Goal: Task Accomplishment & Management: Use online tool/utility

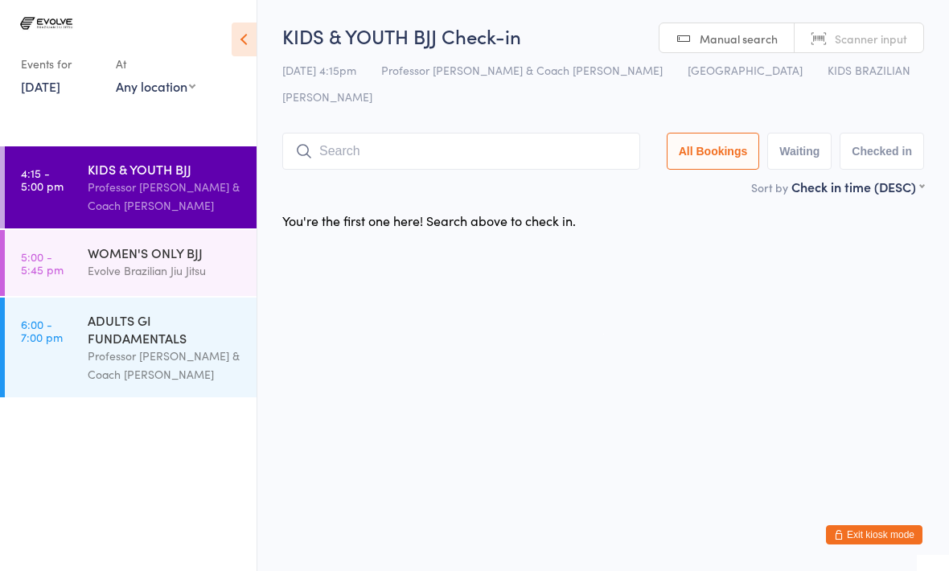
click at [332, 133] on input "search" at bounding box center [461, 151] width 358 height 37
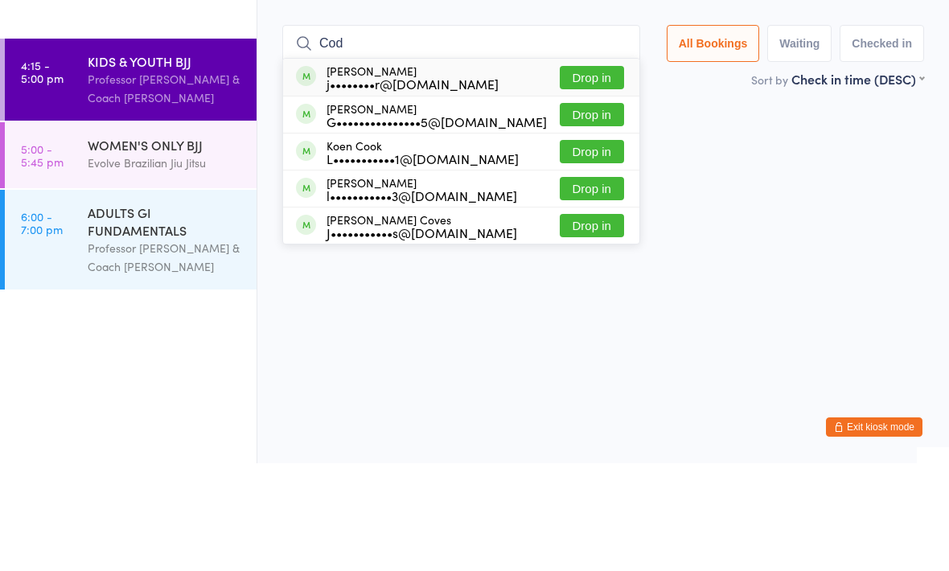
type input "Cod"
click at [613, 174] on button "Drop in" at bounding box center [592, 185] width 64 height 23
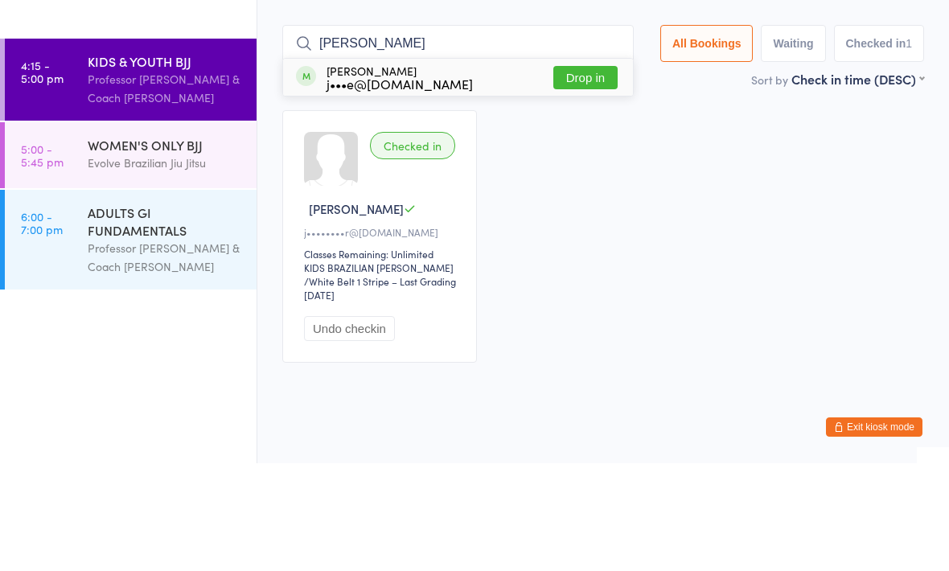
type input "[PERSON_NAME]"
click at [562, 174] on button "Drop in" at bounding box center [586, 185] width 64 height 23
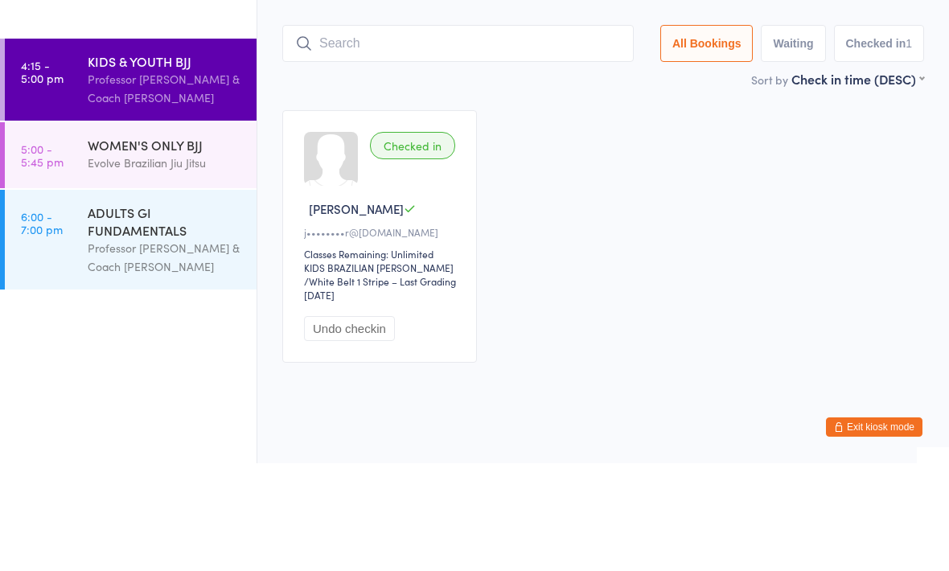
scroll to position [7, 0]
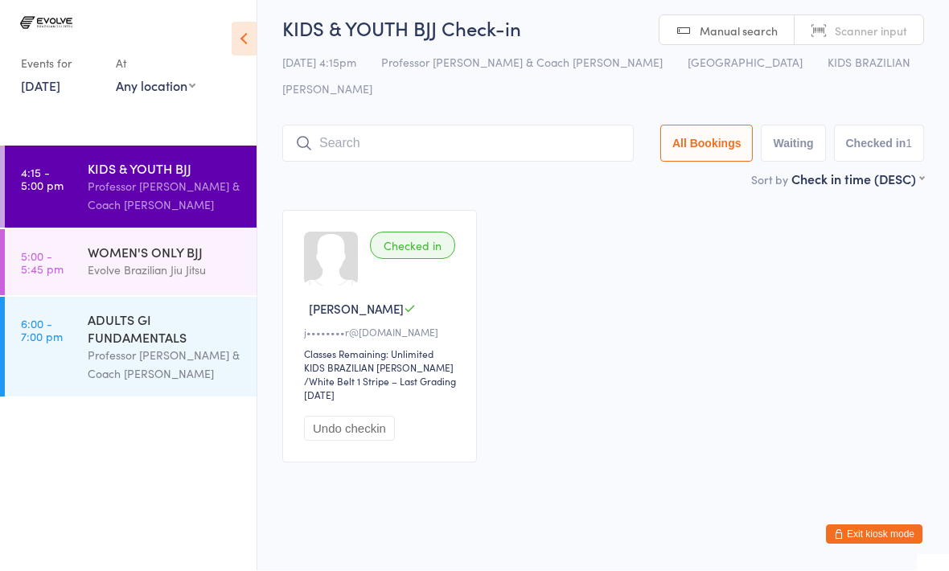
click at [565, 65] on span "Professor [PERSON_NAME] & Coach [PERSON_NAME]" at bounding box center [522, 63] width 282 height 16
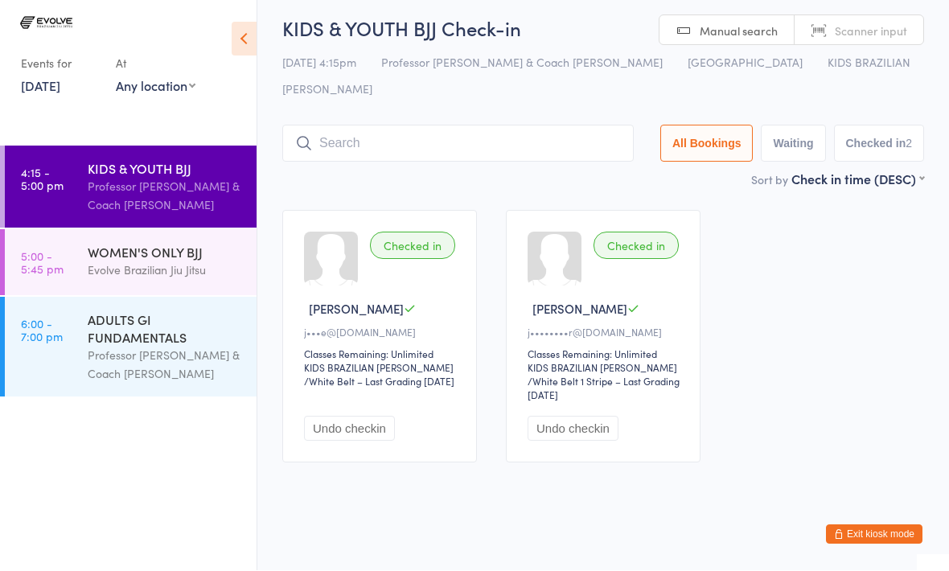
click at [509, 127] on input "search" at bounding box center [458, 144] width 352 height 37
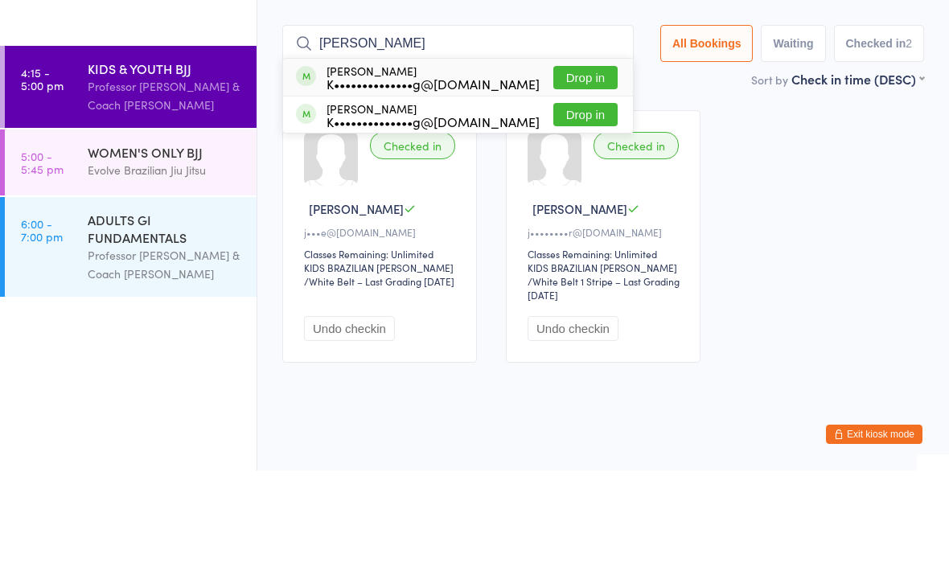
type input "[PERSON_NAME]"
click at [574, 204] on button "Drop in" at bounding box center [586, 215] width 64 height 23
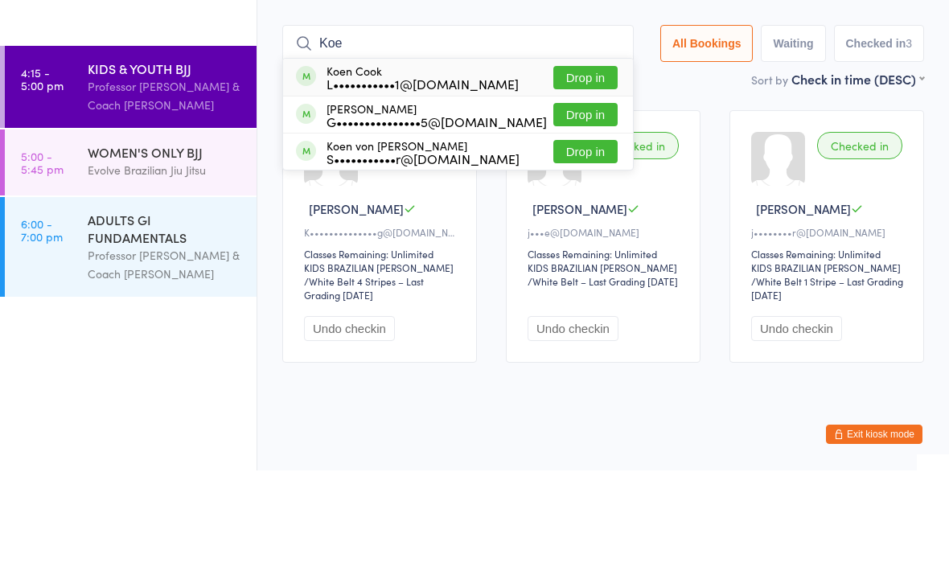
type input "Koe"
click at [429, 178] on div "L•••••••••••1@[DOMAIN_NAME]" at bounding box center [423, 184] width 192 height 13
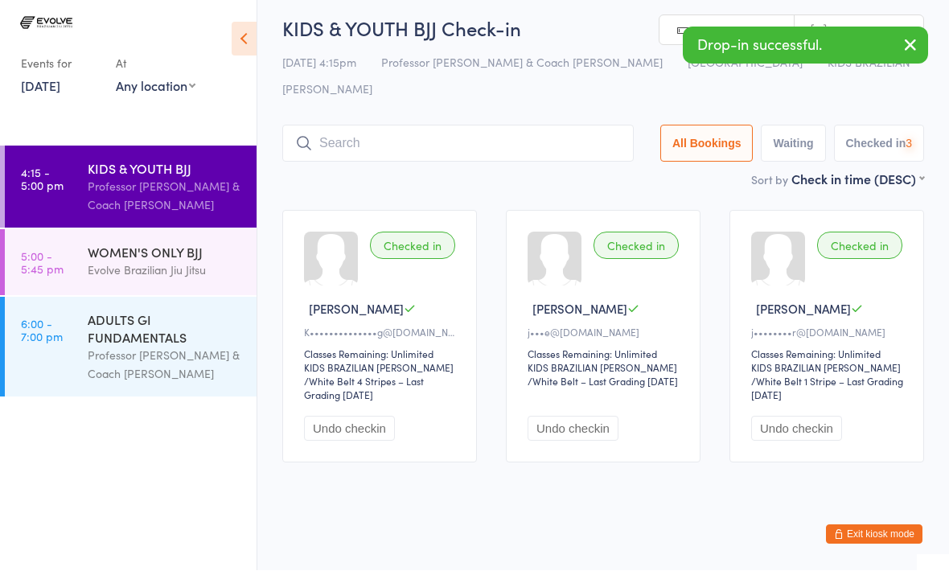
scroll to position [8, 0]
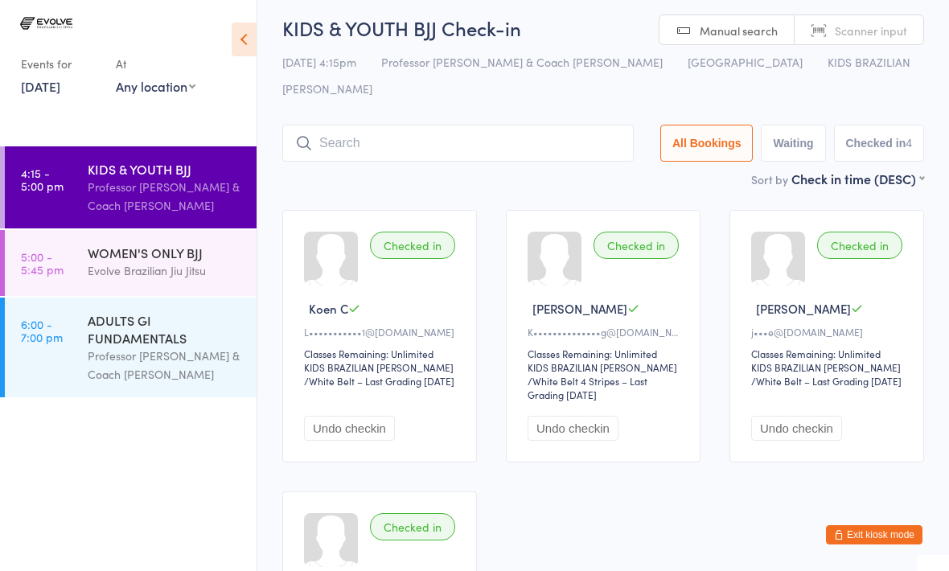
click at [140, 256] on div "WOMEN'S ONLY BJJ" at bounding box center [165, 253] width 155 height 18
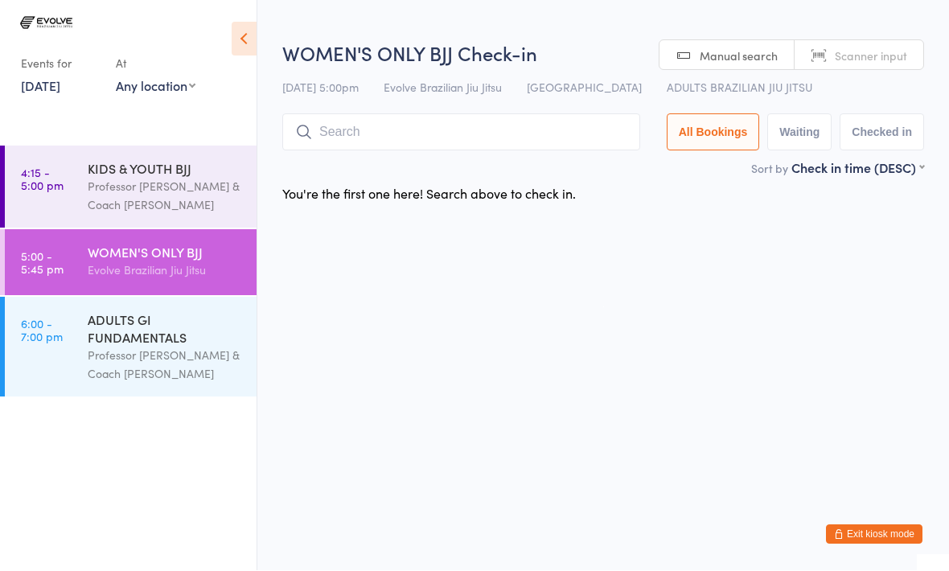
click at [367, 145] on input "search" at bounding box center [461, 132] width 358 height 37
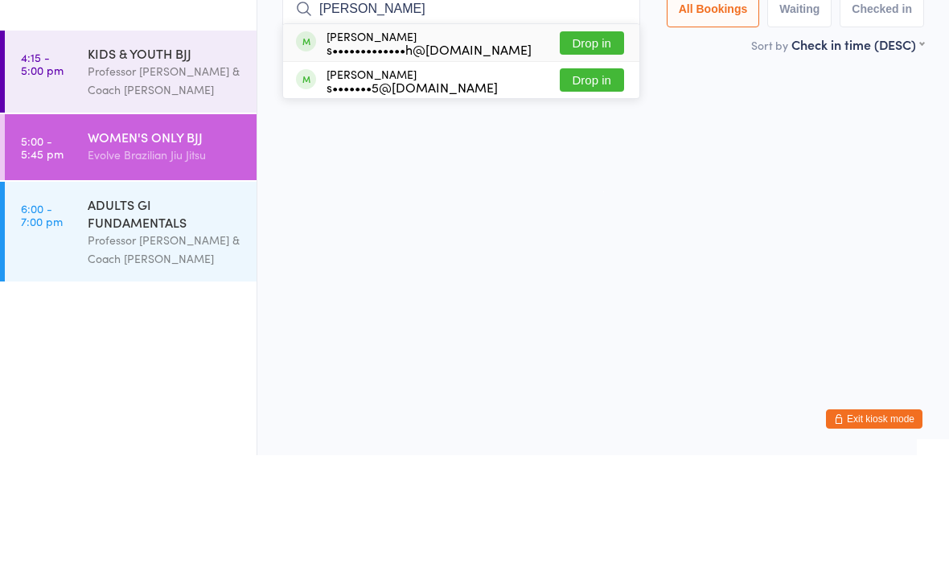
type input "[PERSON_NAME]"
click at [583, 147] on button "Drop in" at bounding box center [592, 158] width 64 height 23
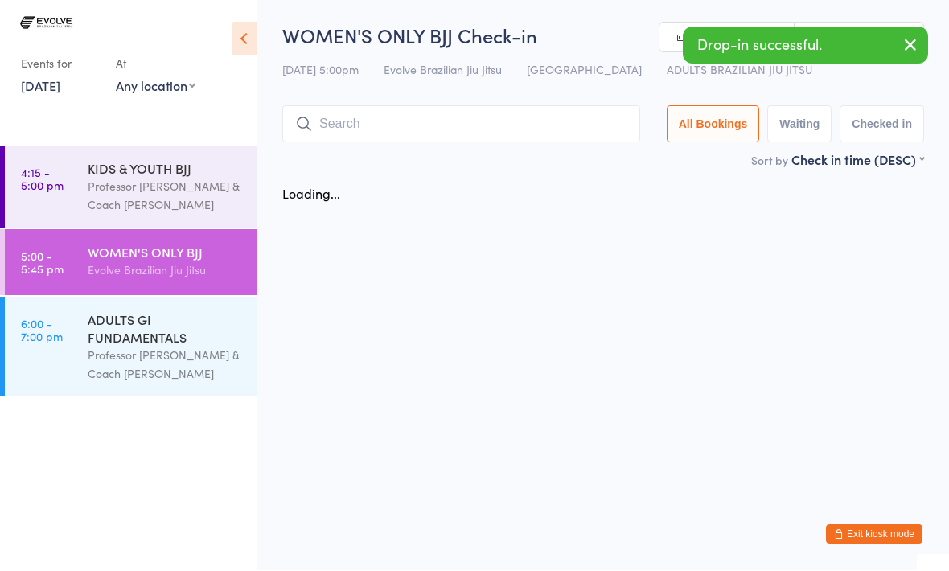
scroll to position [1, 0]
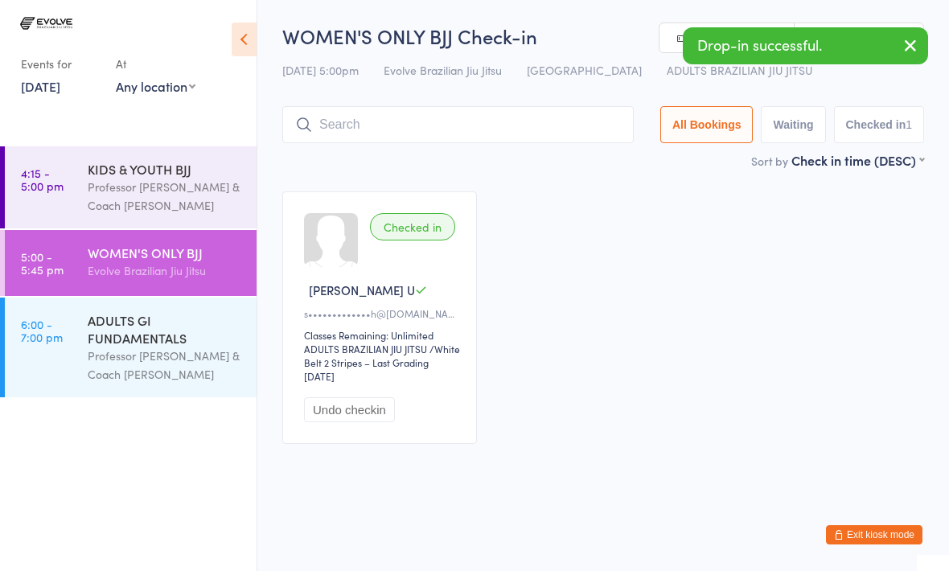
click at [161, 178] on div "KIDS & YOUTH BJJ" at bounding box center [165, 169] width 155 height 18
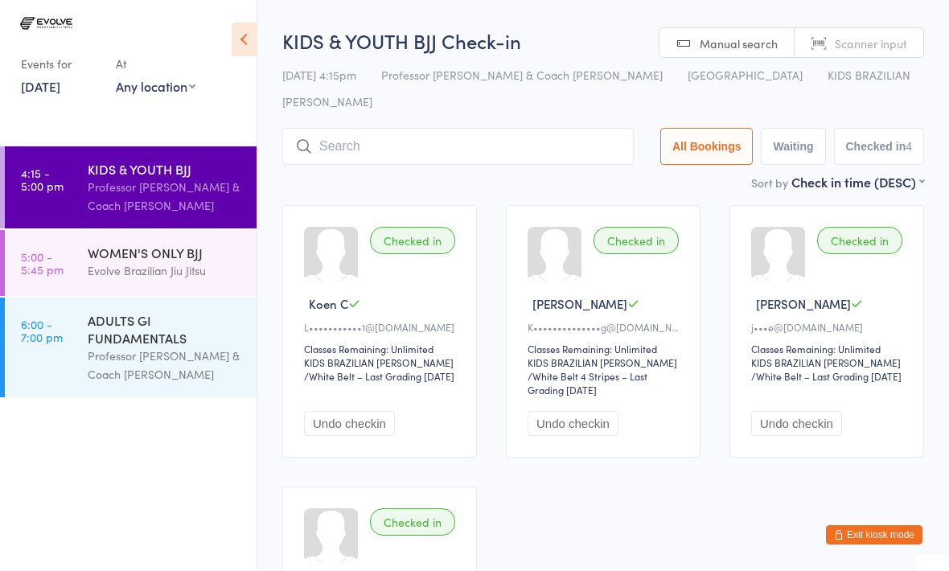
click at [422, 128] on input "search" at bounding box center [458, 146] width 352 height 37
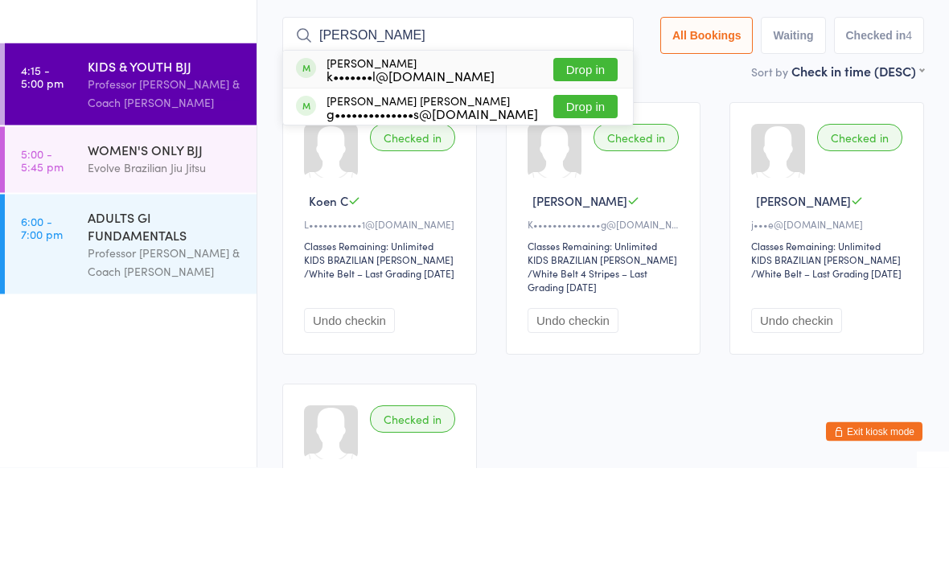
type input "[PERSON_NAME]"
click at [577, 162] on button "Drop in" at bounding box center [586, 173] width 64 height 23
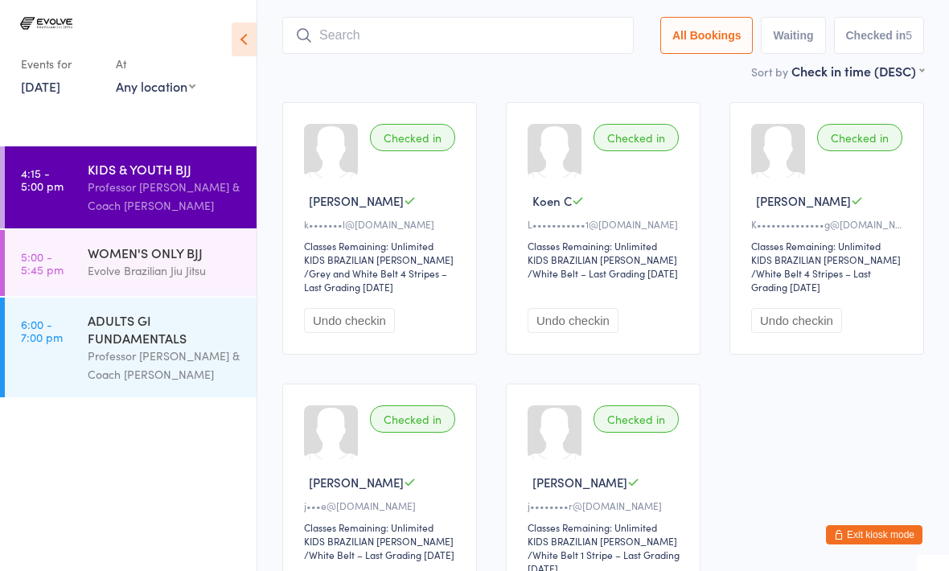
click at [372, 17] on input "search" at bounding box center [458, 35] width 352 height 37
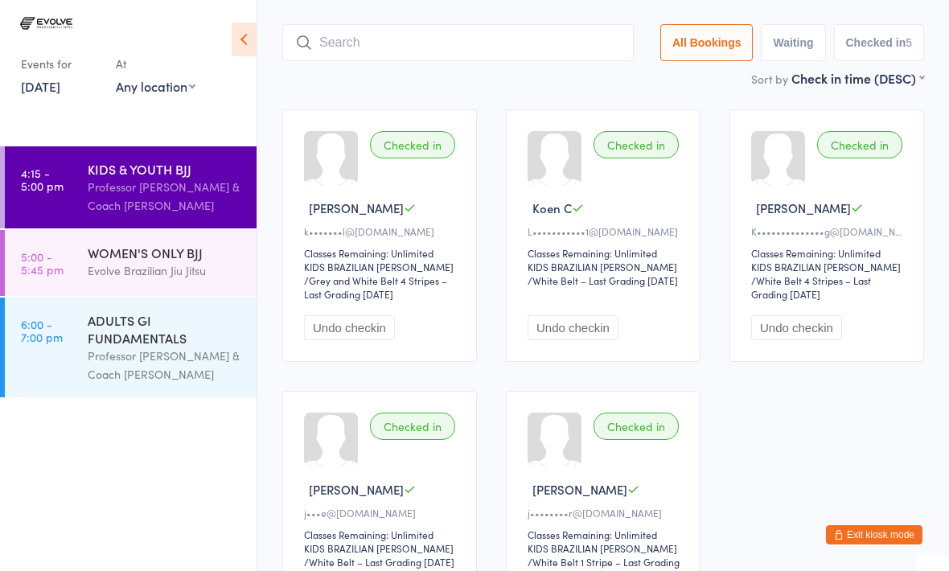
scroll to position [108, 0]
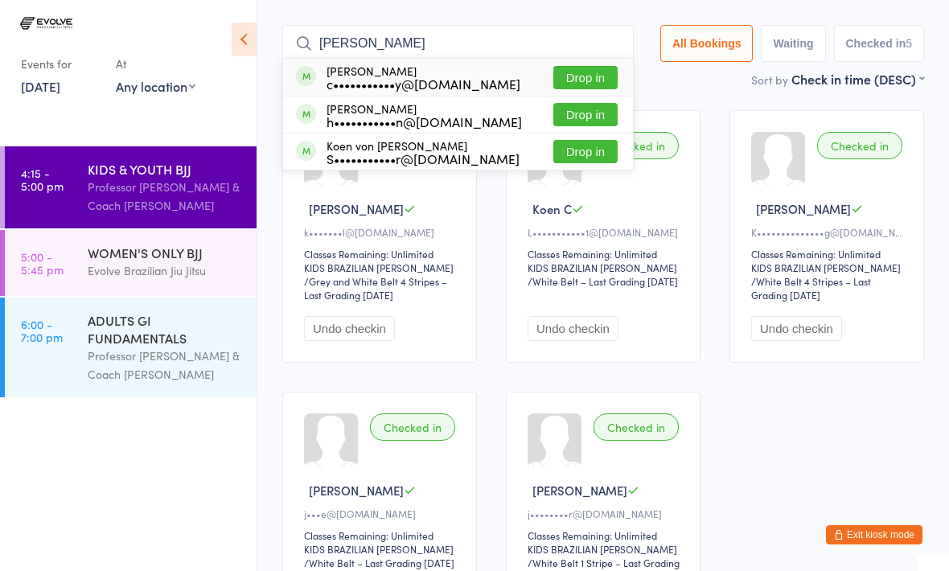
type input "[PERSON_NAME]"
click at [584, 103] on button "Drop in" at bounding box center [586, 114] width 64 height 23
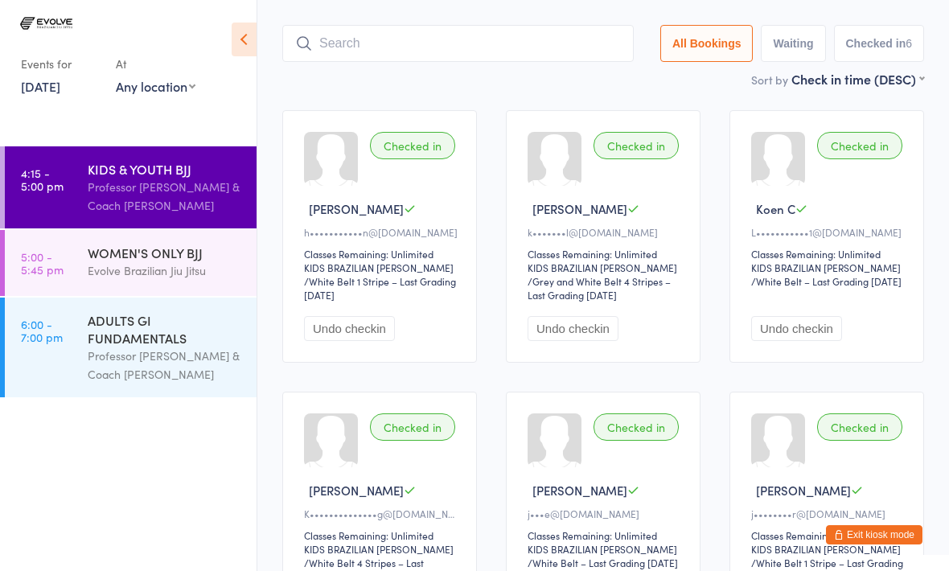
click at [142, 280] on div "Evolve Brazilian Jiu Jitsu" at bounding box center [165, 270] width 155 height 19
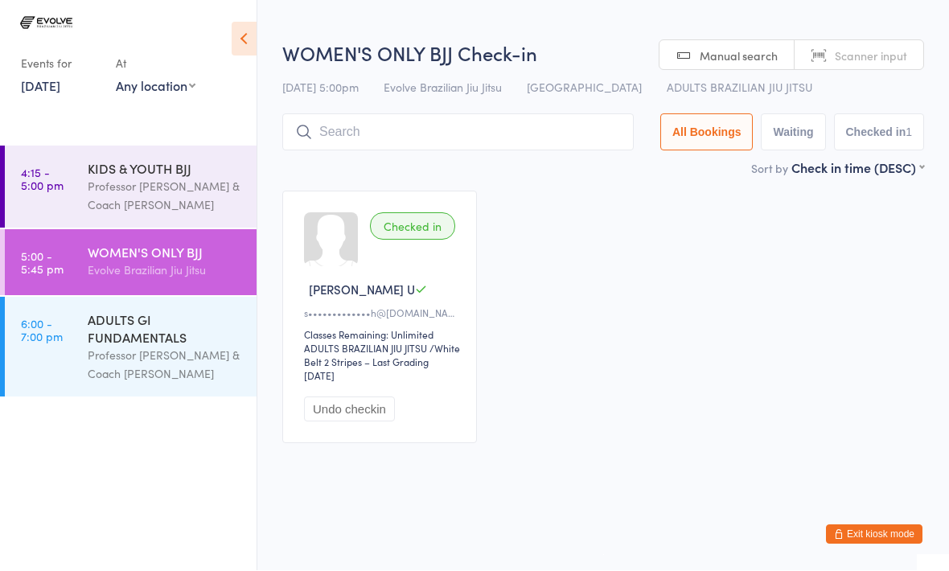
scroll to position [1, 0]
click at [391, 135] on input "search" at bounding box center [458, 132] width 352 height 37
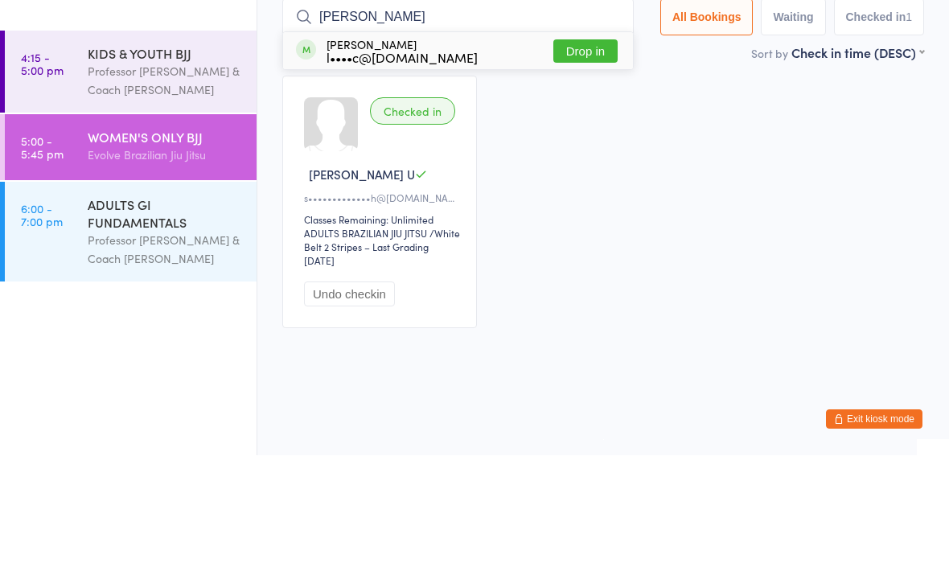
type input "[PERSON_NAME]"
click at [570, 155] on button "Drop in" at bounding box center [586, 166] width 64 height 23
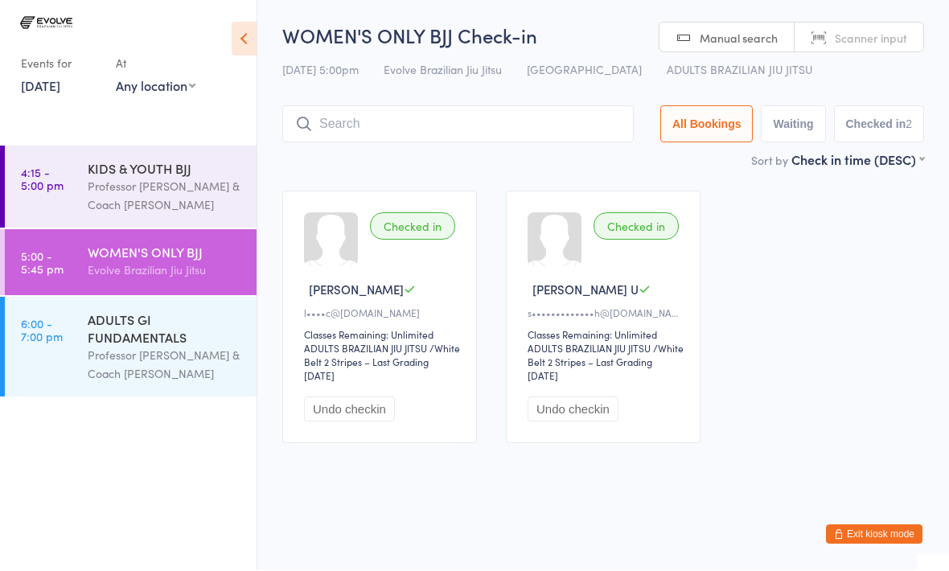
click at [176, 181] on div "Professor [PERSON_NAME] & Coach [PERSON_NAME]" at bounding box center [165, 196] width 155 height 37
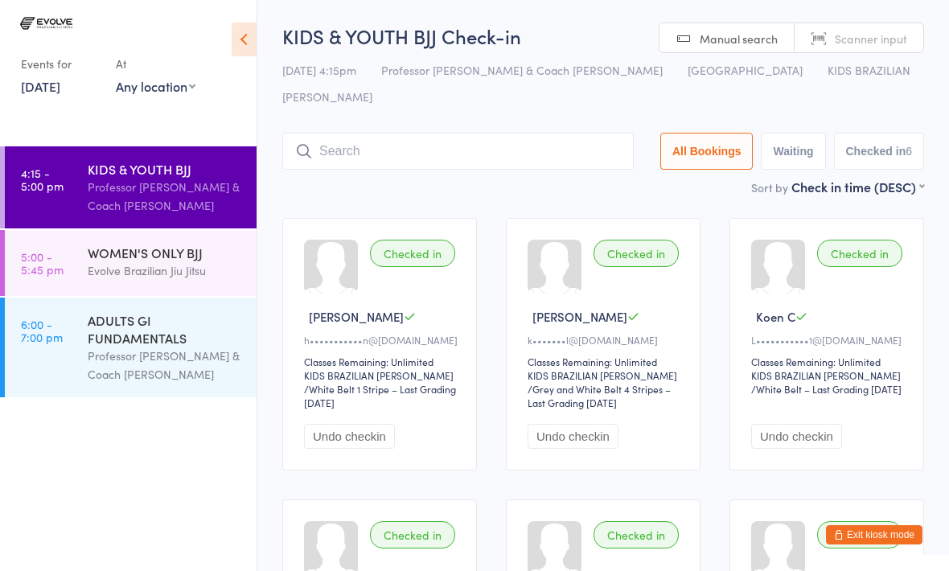
click at [373, 136] on input "search" at bounding box center [458, 151] width 352 height 37
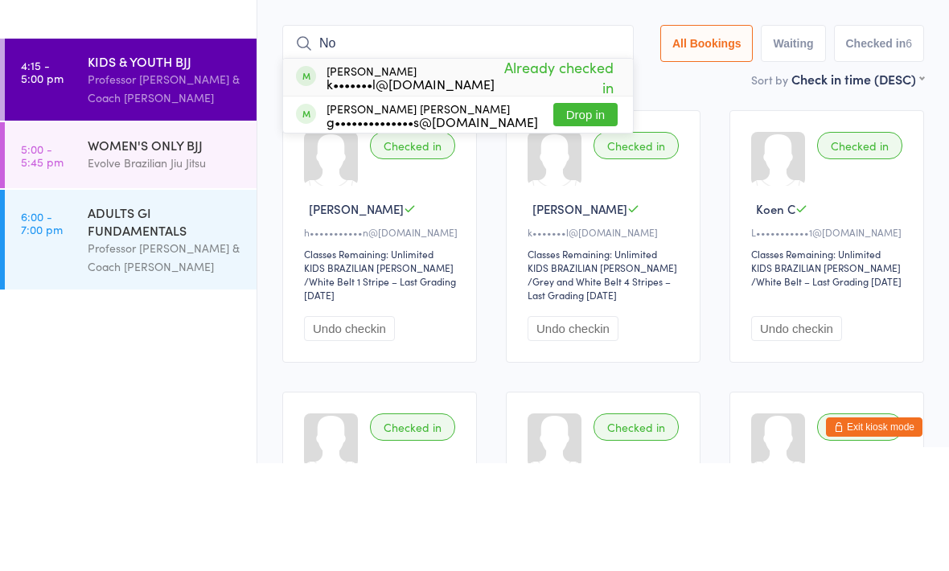
type input "N"
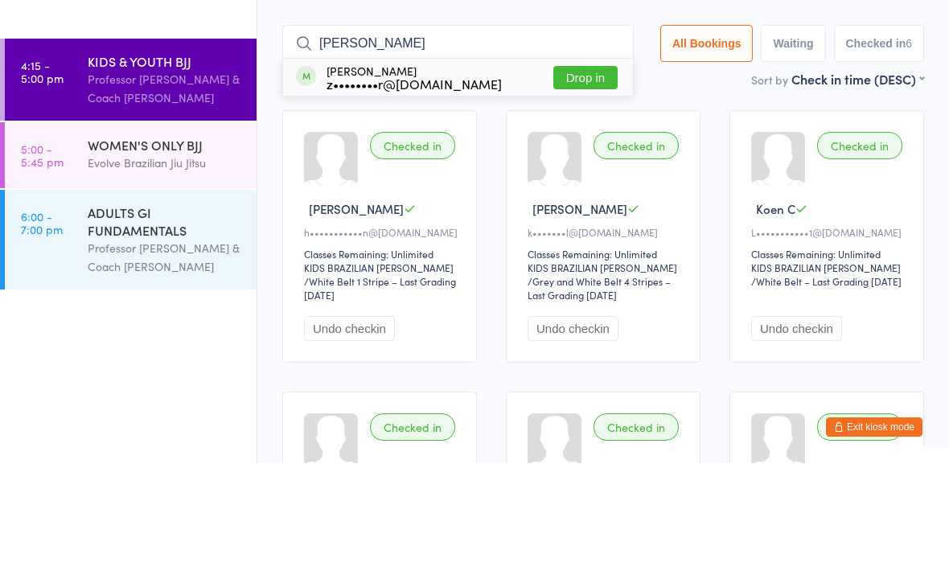
type input "[PERSON_NAME]"
click at [420, 185] on div "z••••••••r@[DOMAIN_NAME]" at bounding box center [414, 191] width 175 height 13
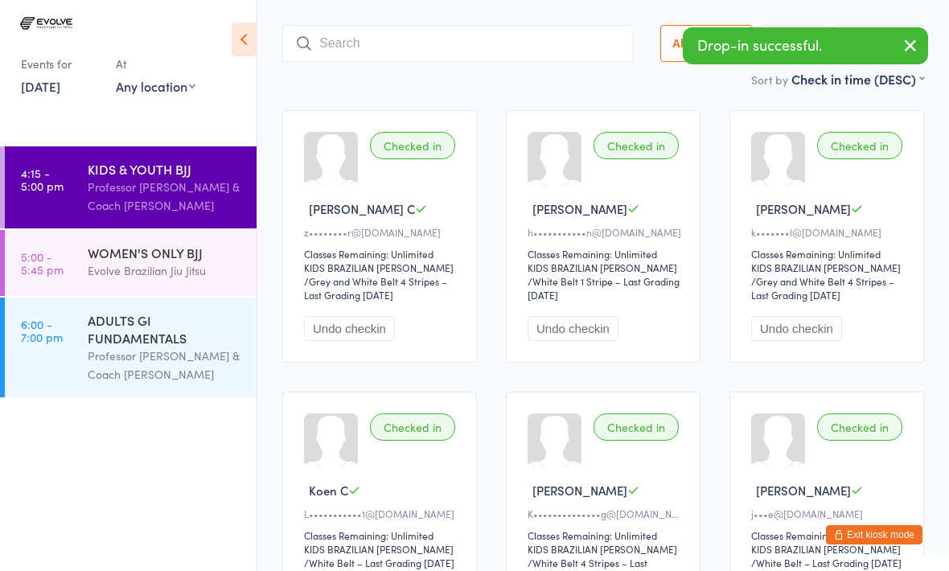
click at [356, 25] on input "search" at bounding box center [458, 43] width 352 height 37
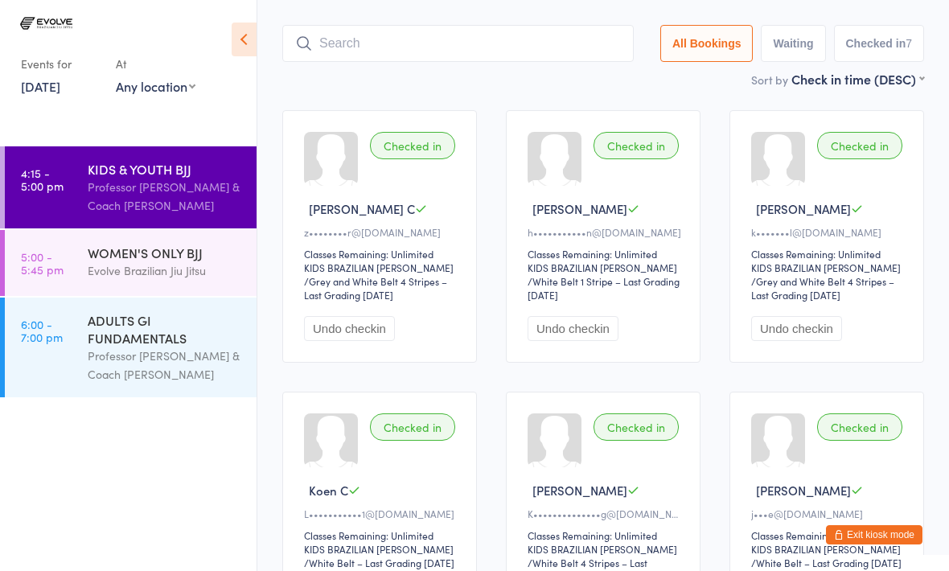
scroll to position [107, 0]
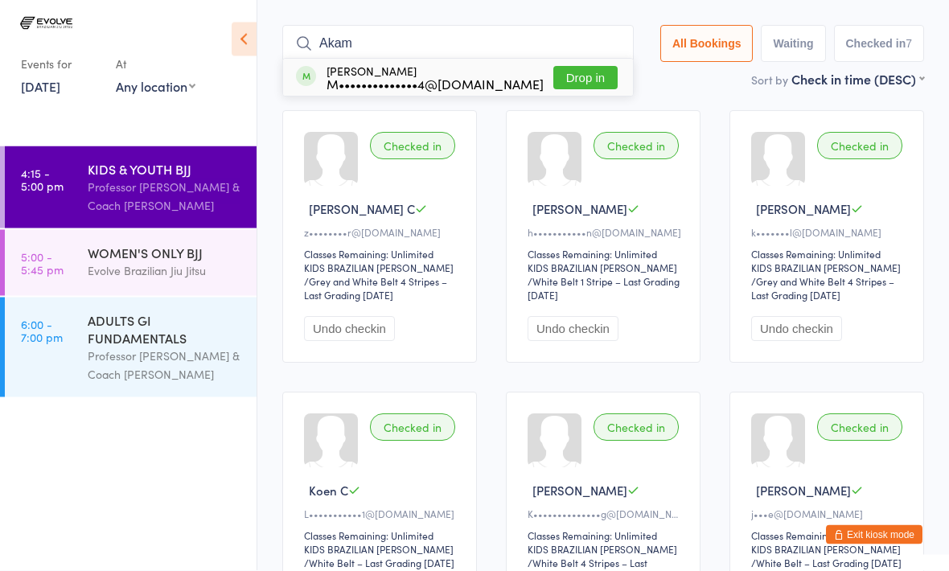
type input "Akam"
click at [397, 78] on div "M••••••••••••••4@[DOMAIN_NAME]" at bounding box center [435, 84] width 217 height 13
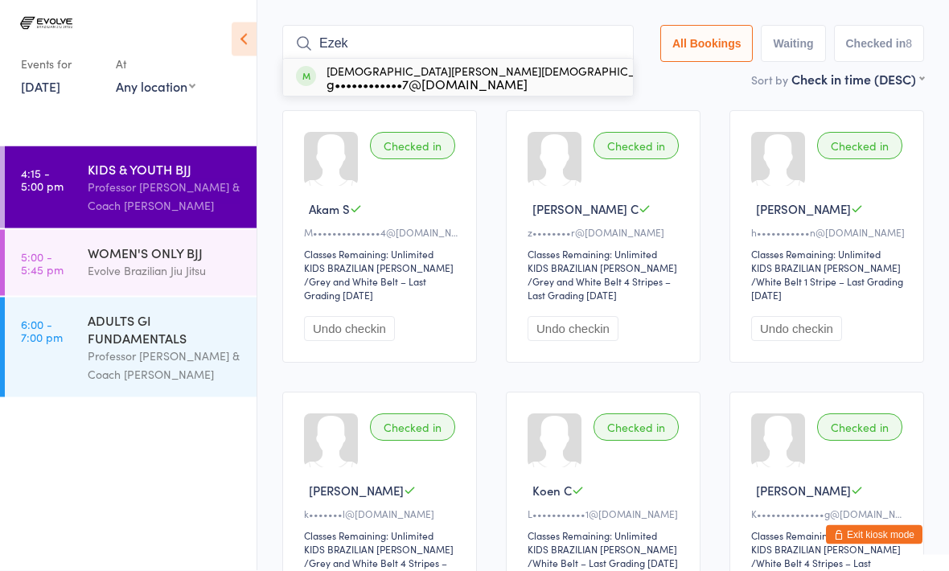
type input "Ezek"
click at [666, 67] on button "Drop in" at bounding box center [698, 78] width 64 height 23
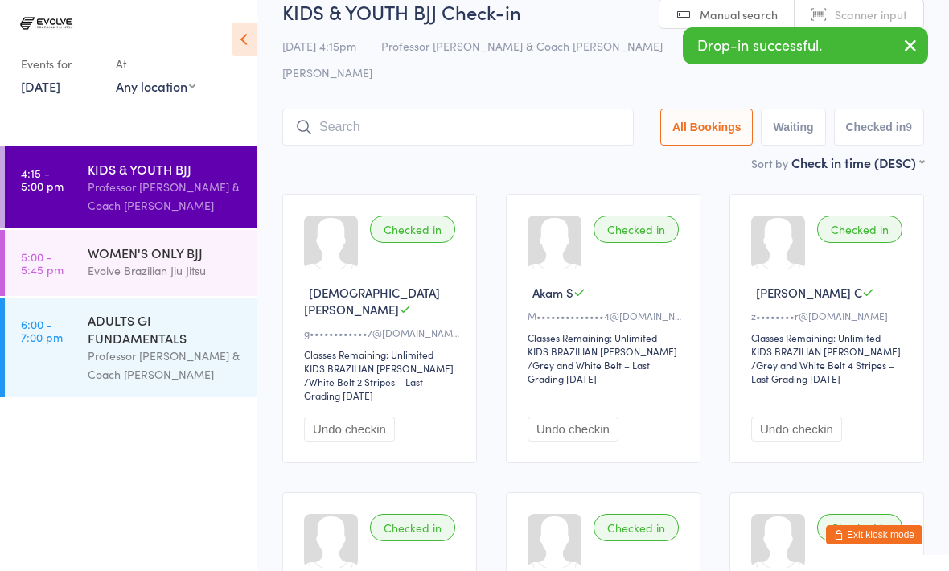
scroll to position [0, 0]
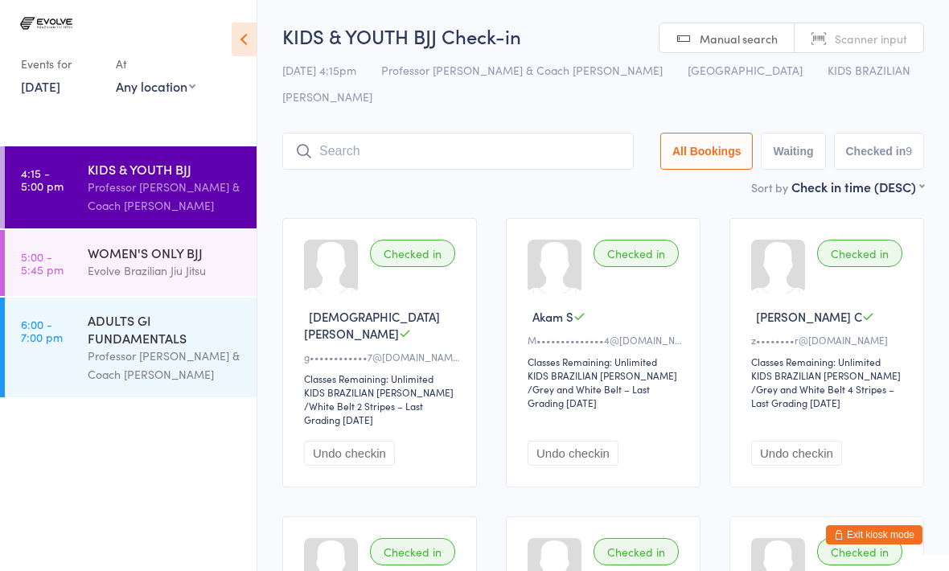
click at [210, 266] on div "Evolve Brazilian Jiu Jitsu" at bounding box center [165, 270] width 155 height 19
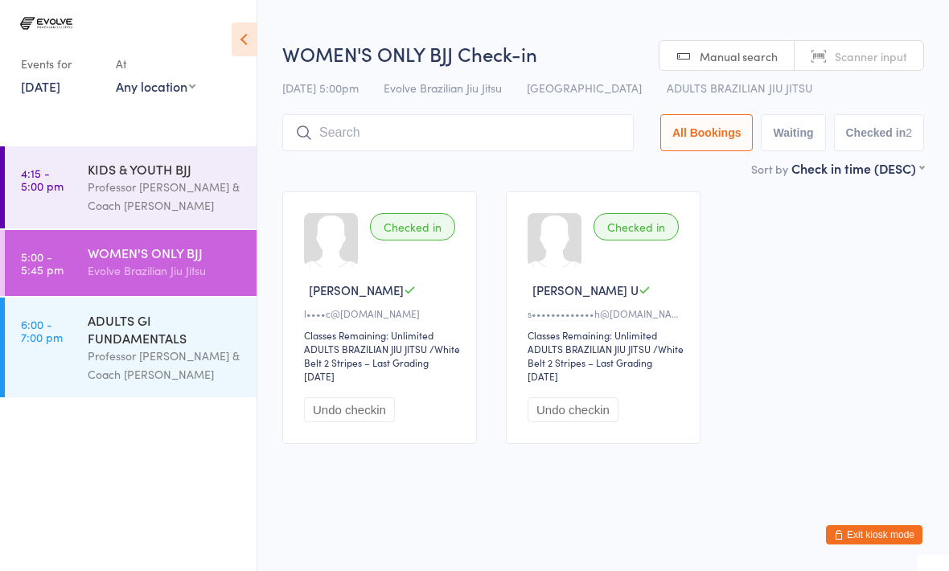
click at [369, 150] on input "search" at bounding box center [458, 132] width 352 height 37
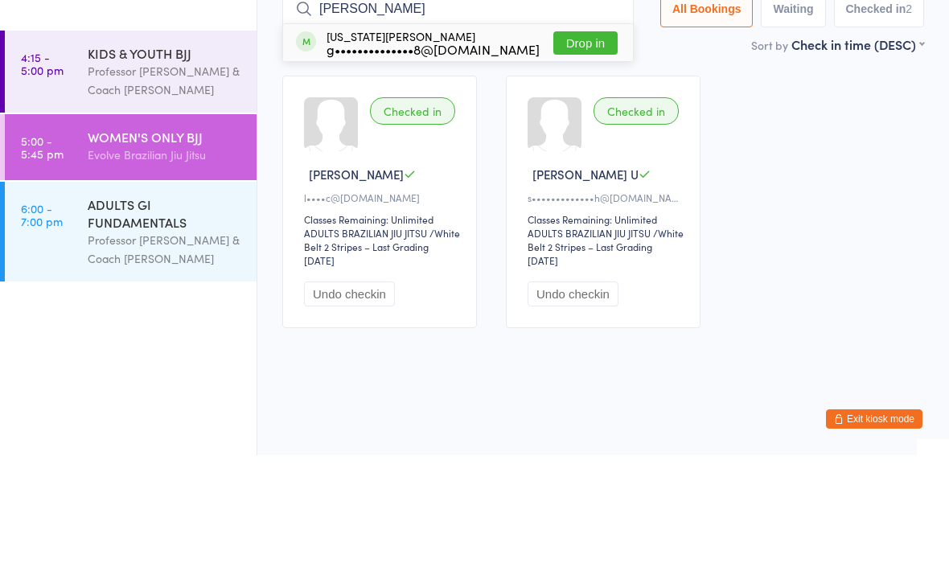
type input "[PERSON_NAME]"
click at [576, 147] on button "Drop in" at bounding box center [586, 158] width 64 height 23
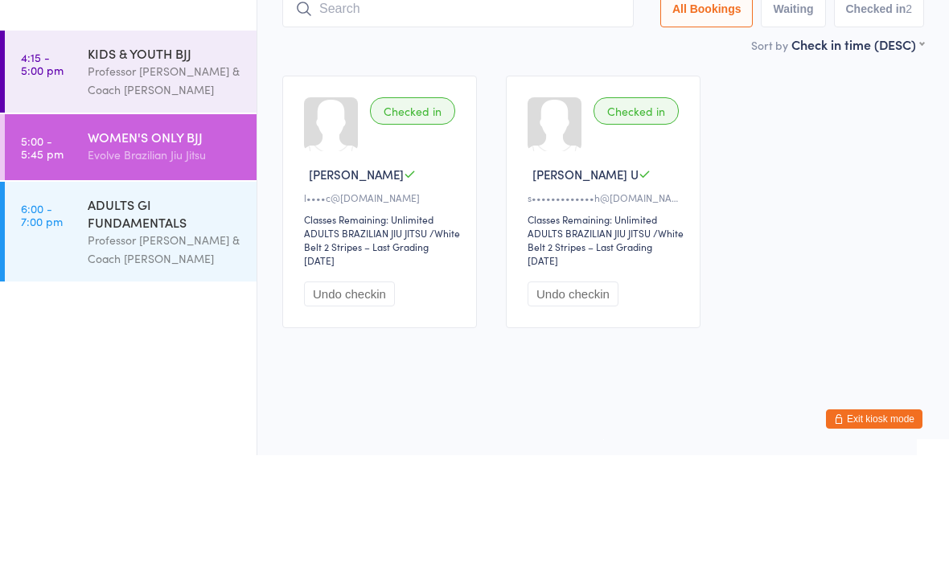
scroll to position [7, 0]
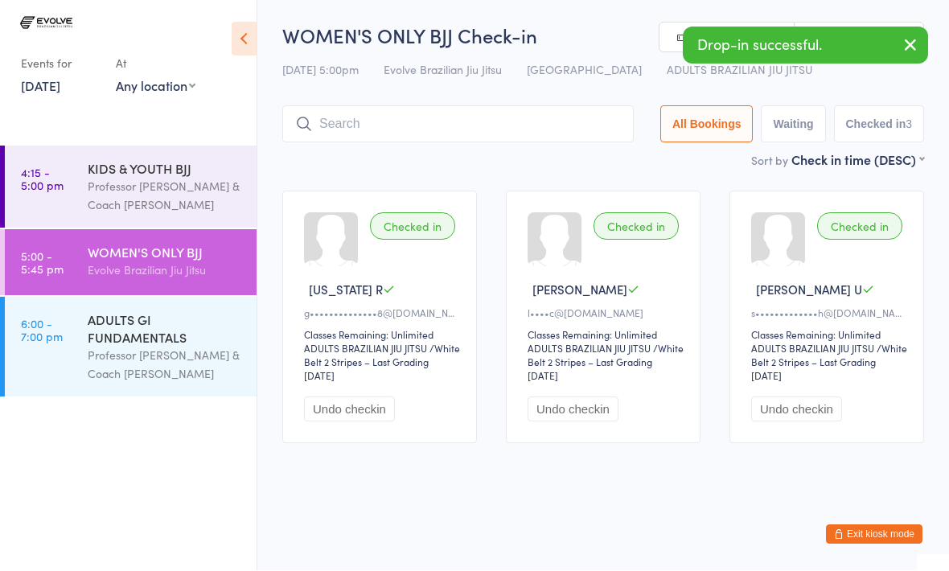
click at [397, 130] on input "search" at bounding box center [458, 124] width 352 height 37
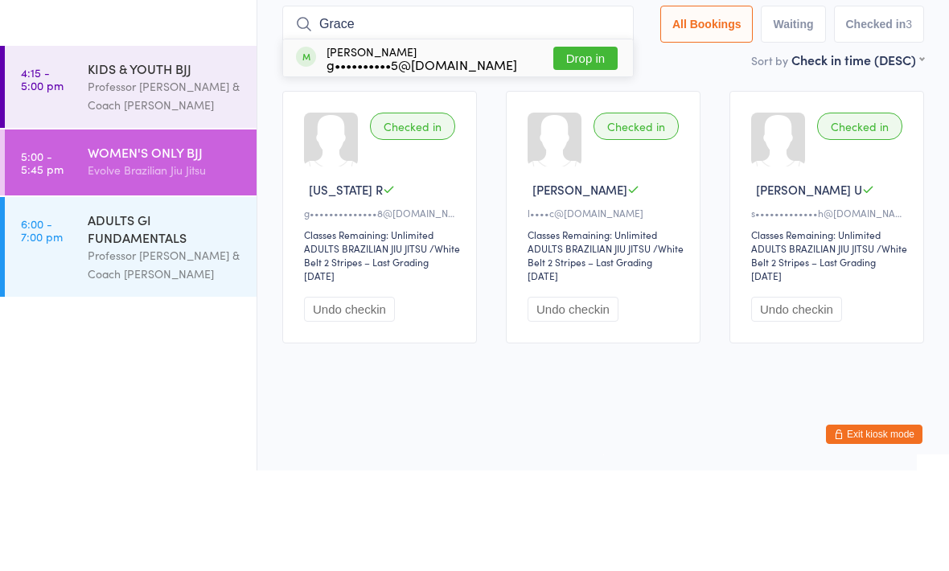
type input "Grace"
click at [574, 147] on button "Drop in" at bounding box center [586, 158] width 64 height 23
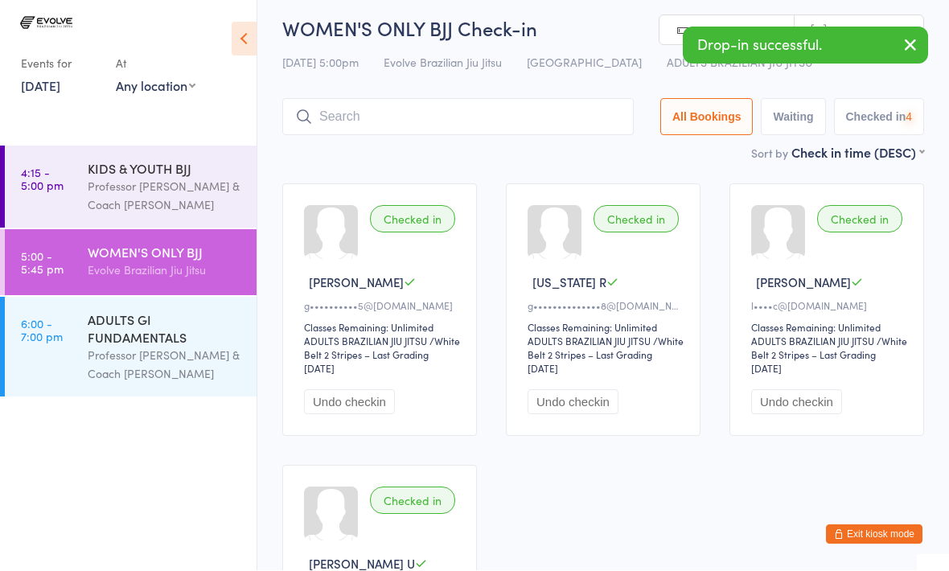
scroll to position [8, 0]
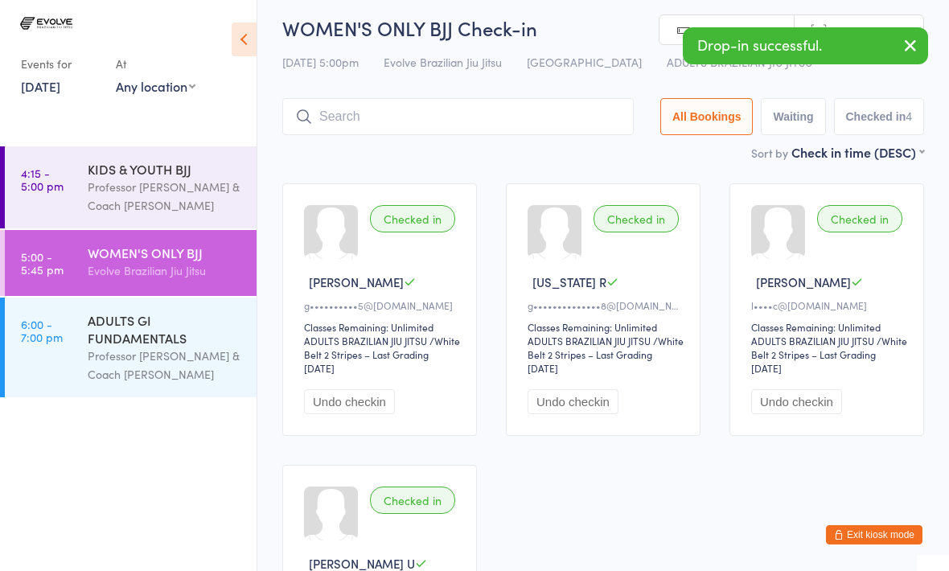
click at [162, 347] on div "ADULTS GI FUNDAMENTALS" at bounding box center [165, 328] width 155 height 35
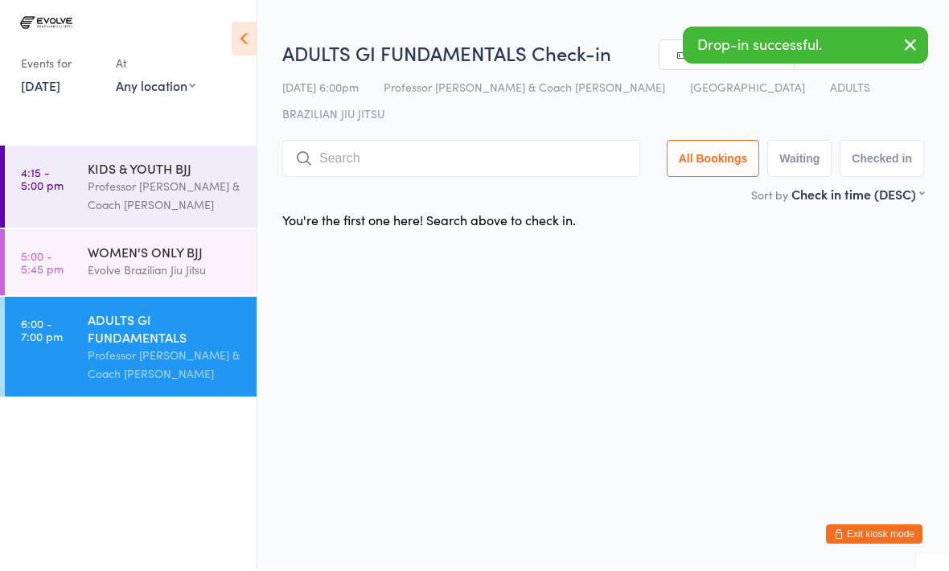
click at [216, 250] on div "WOMEN'S ONLY BJJ" at bounding box center [165, 253] width 155 height 18
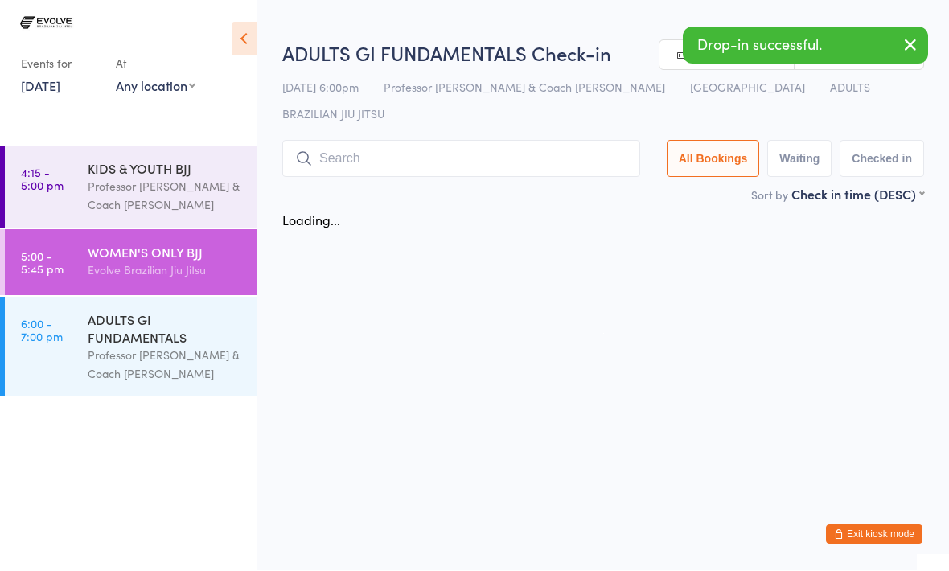
scroll to position [1, 0]
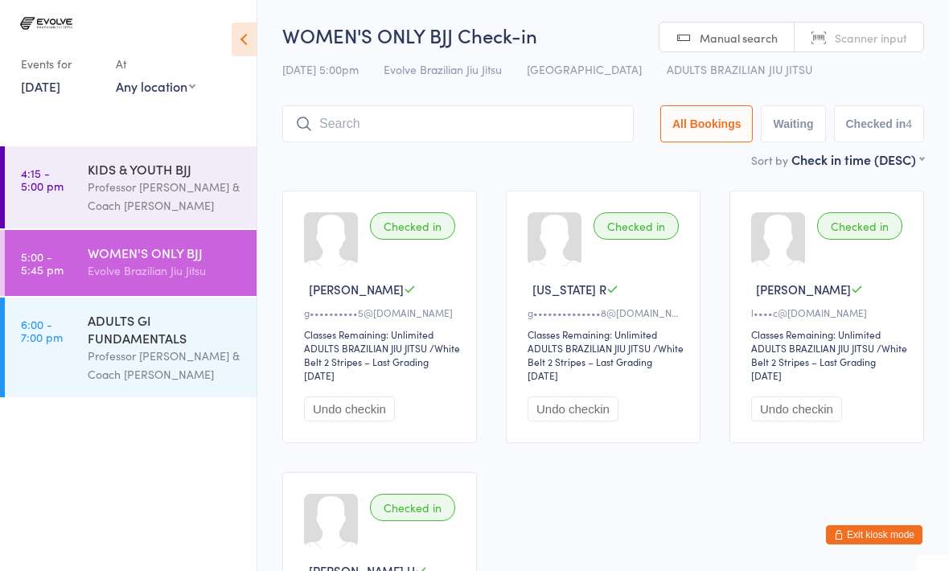
click at [346, 109] on input "search" at bounding box center [458, 123] width 352 height 37
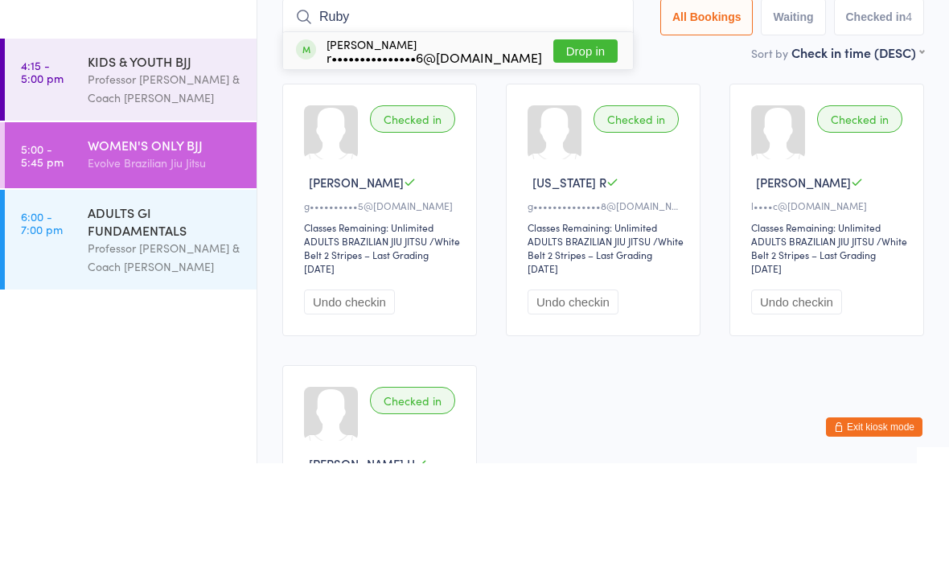
type input "Ruby"
click at [585, 147] on button "Drop in" at bounding box center [586, 158] width 64 height 23
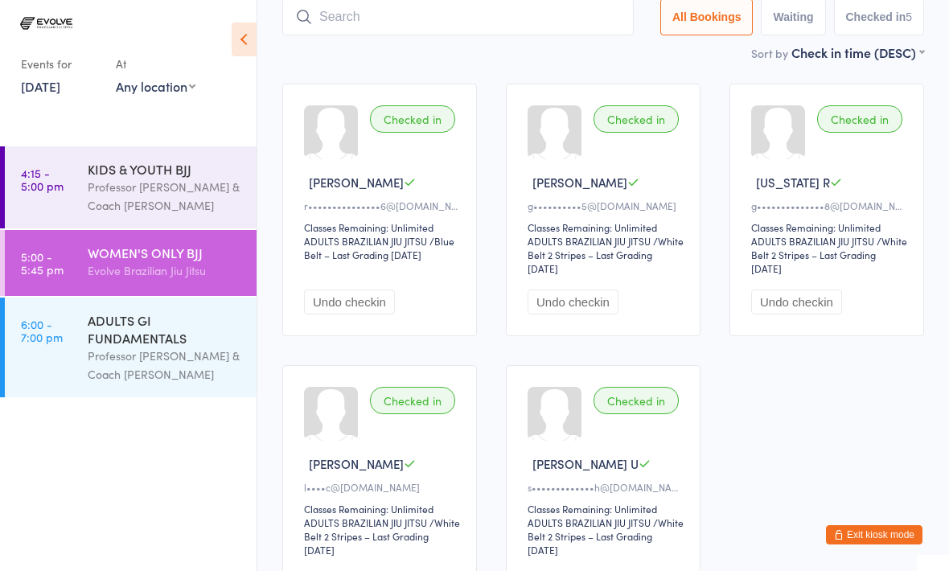
click at [467, 26] on input "search" at bounding box center [458, 16] width 352 height 37
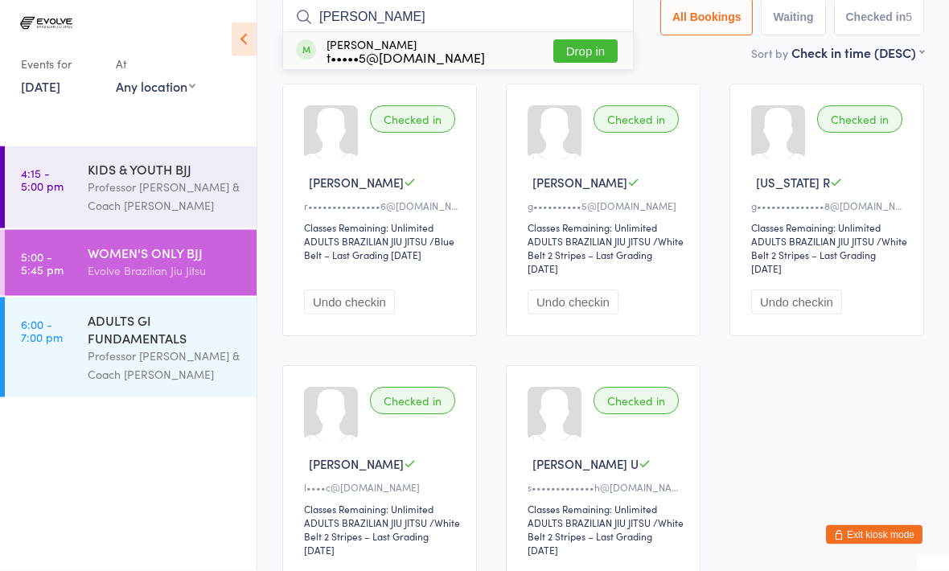
type input "[PERSON_NAME]"
click at [391, 51] on div "t•••••5@[DOMAIN_NAME]" at bounding box center [406, 57] width 159 height 13
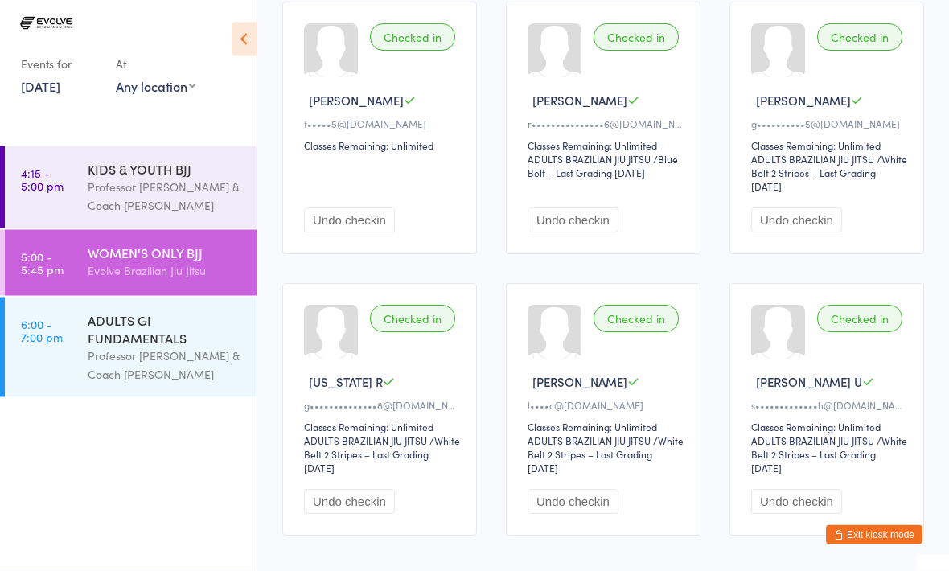
scroll to position [0, 0]
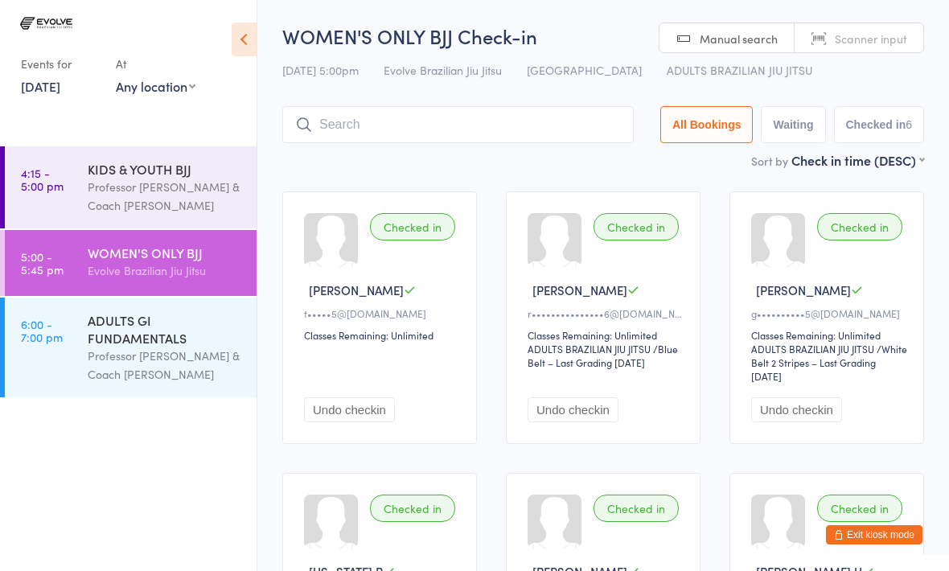
click at [372, 131] on input "search" at bounding box center [458, 124] width 352 height 37
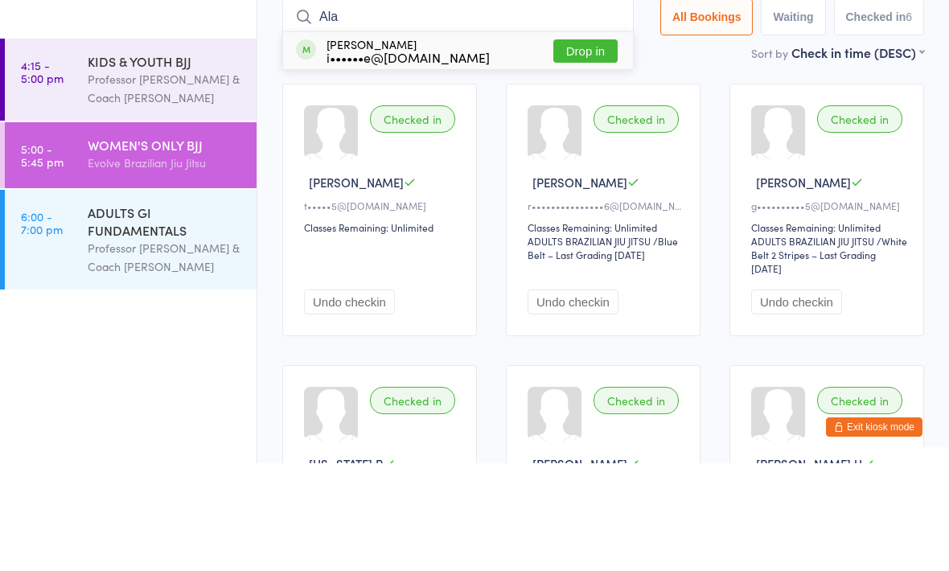
type input "Ala"
click at [565, 147] on button "Drop in" at bounding box center [586, 158] width 64 height 23
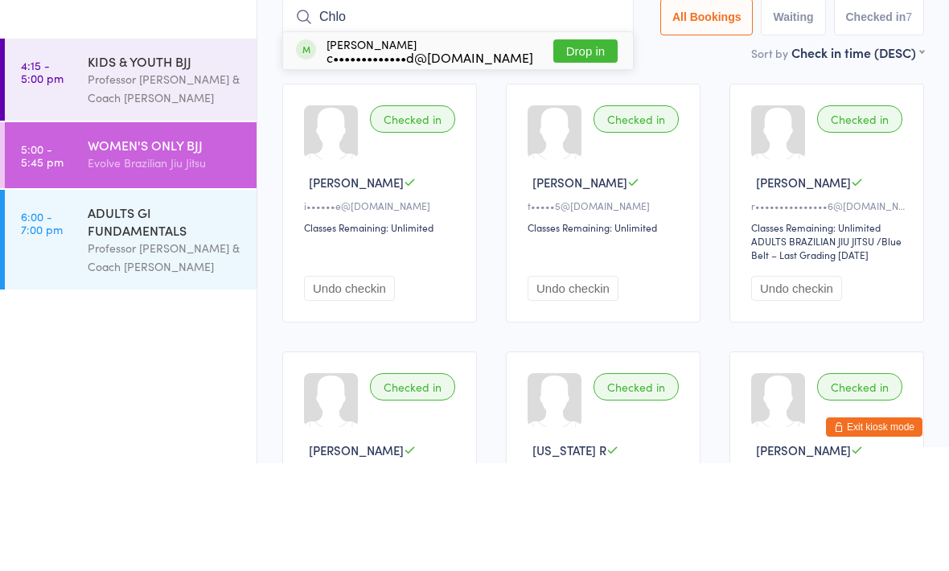
type input "Chlo"
click at [578, 147] on button "Drop in" at bounding box center [586, 158] width 64 height 23
